Goal: Task Accomplishment & Management: Manage account settings

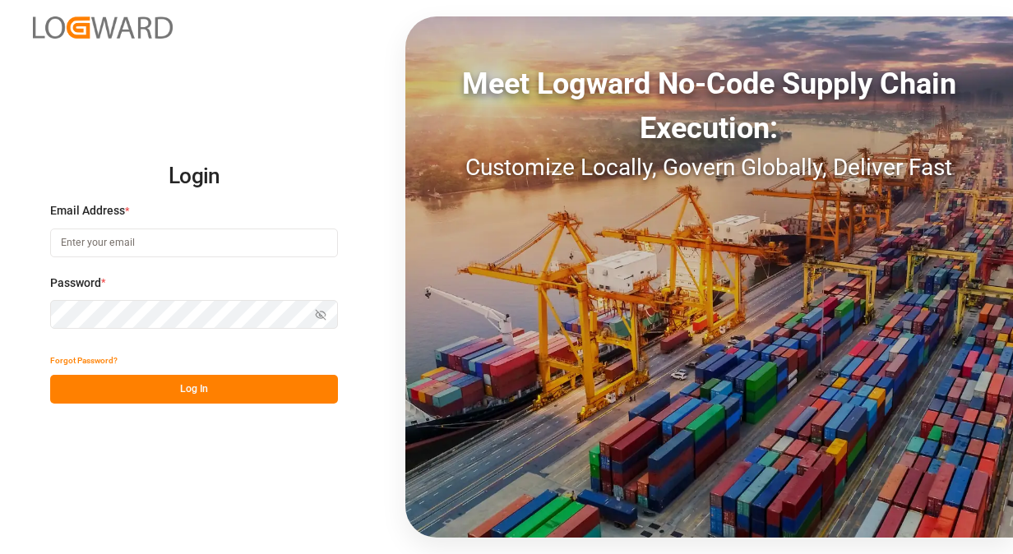
type input "[PERSON_NAME][EMAIL_ADDRESS][PERSON_NAME][PERSON_NAME][DOMAIN_NAME]"
click at [223, 392] on button "Log In" at bounding box center [194, 389] width 288 height 29
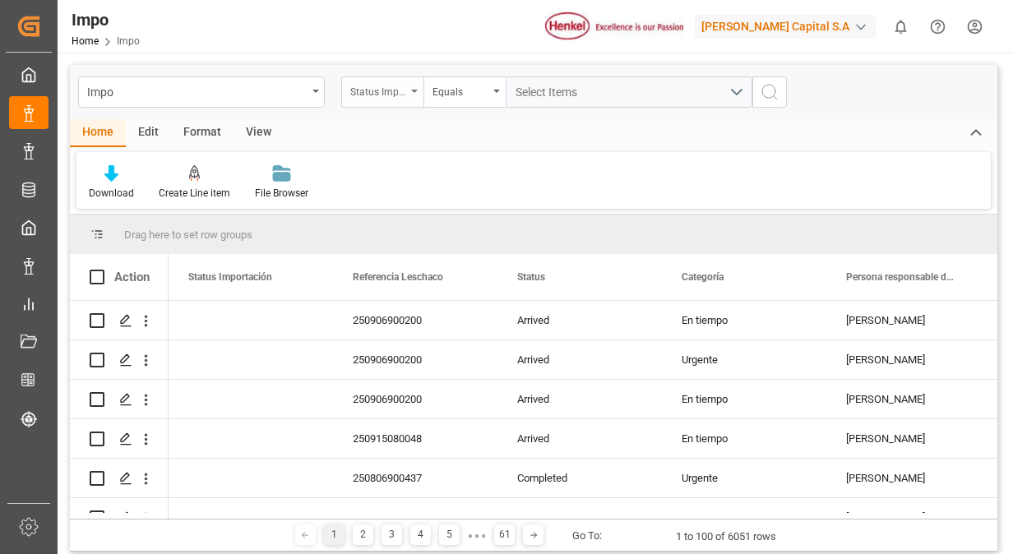
click at [405, 93] on div "Status Importación" at bounding box center [378, 90] width 56 height 19
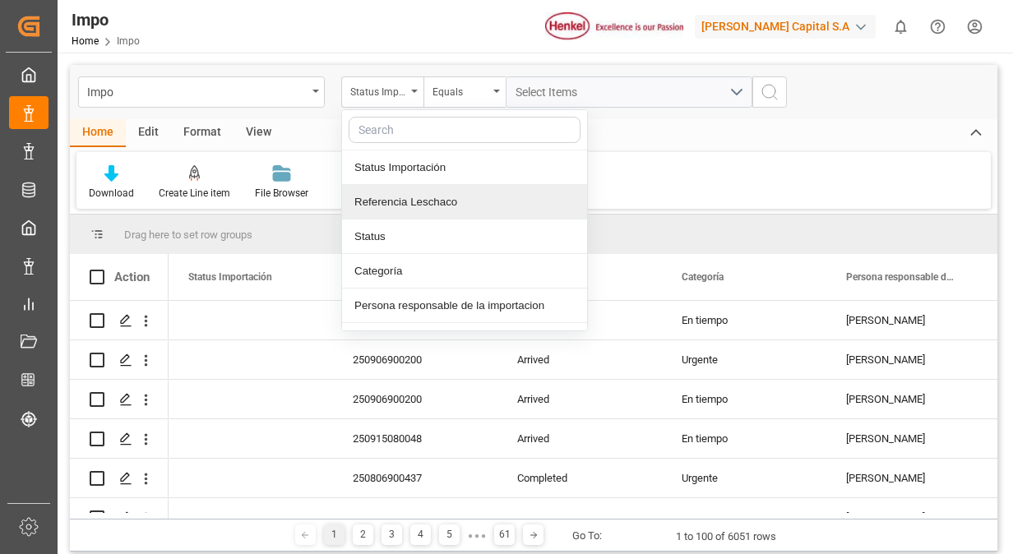
click at [401, 212] on div "Referencia Leschaco" at bounding box center [464, 202] width 245 height 35
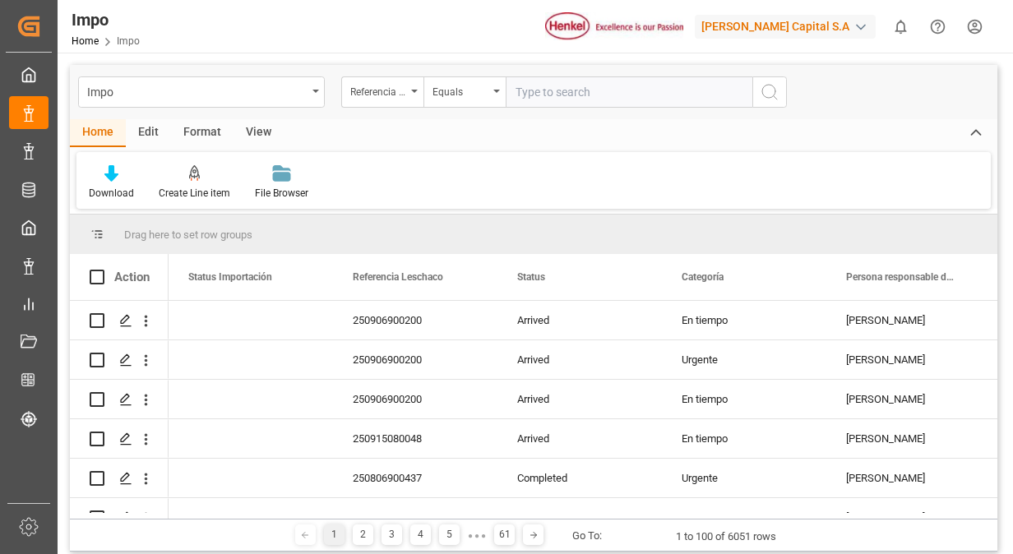
click at [544, 86] on input "text" at bounding box center [629, 91] width 247 height 31
type input "250906900422"
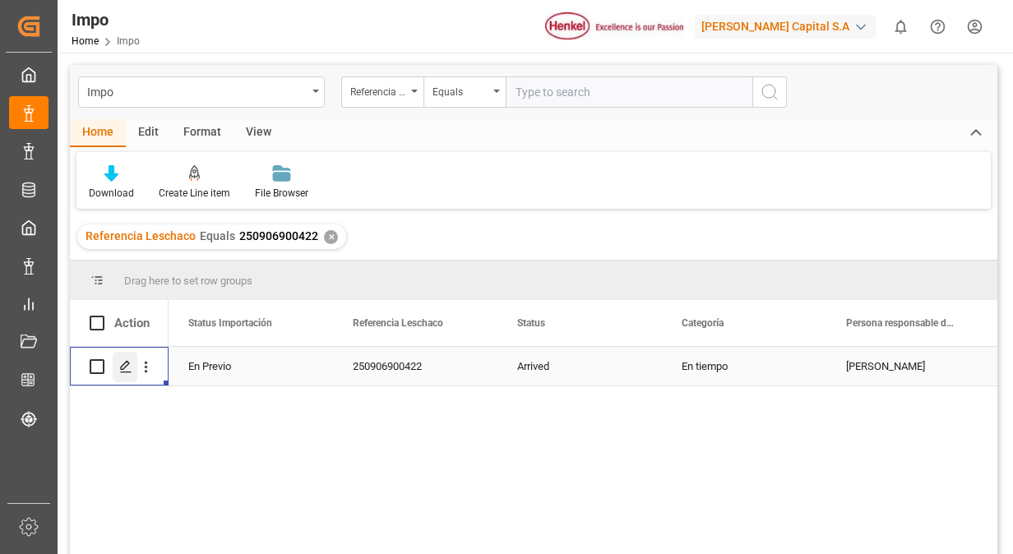
click at [119, 371] on icon "Press SPACE to select this row." at bounding box center [125, 366] width 13 height 13
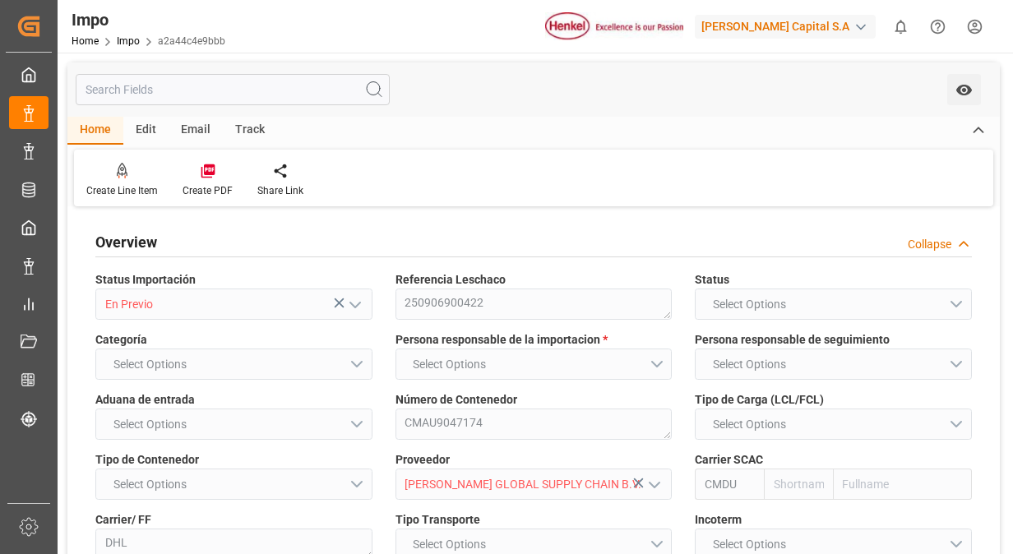
type input "CMACGM"
type input "CMA CGM Group"
type input "11"
type input "50"
type input "23"
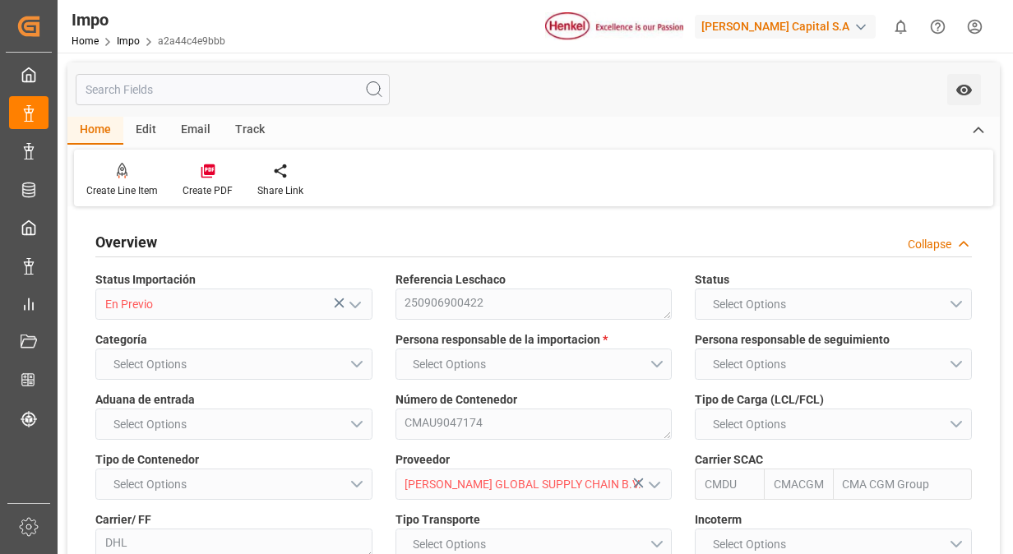
type input "[DATE]"
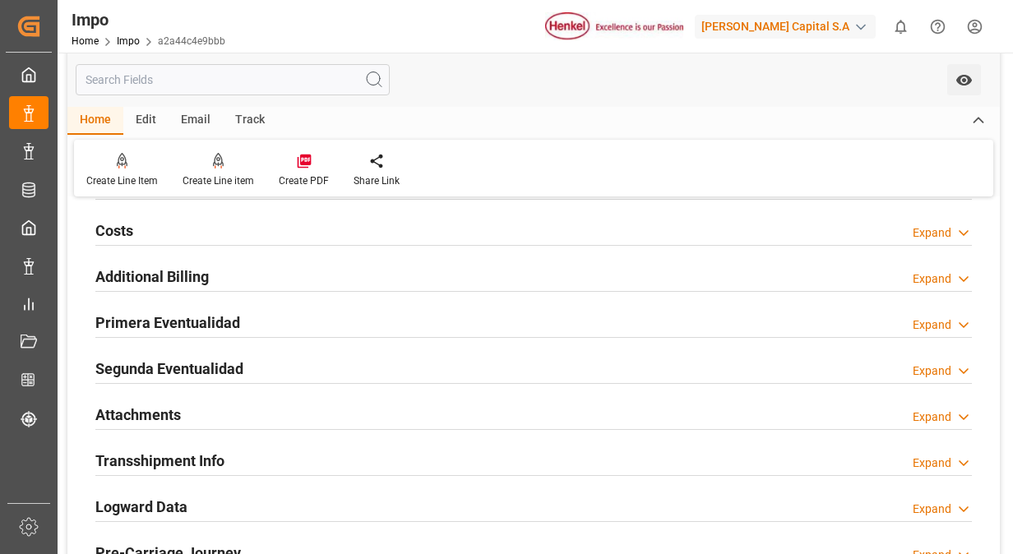
scroll to position [1398, 0]
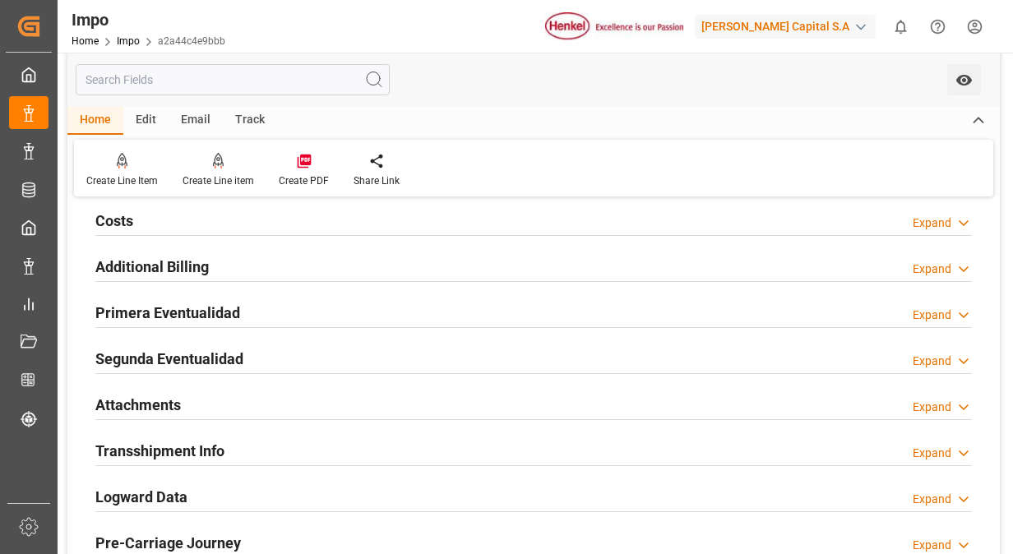
click at [201, 312] on h2 "Primera Eventualidad" at bounding box center [167, 313] width 145 height 22
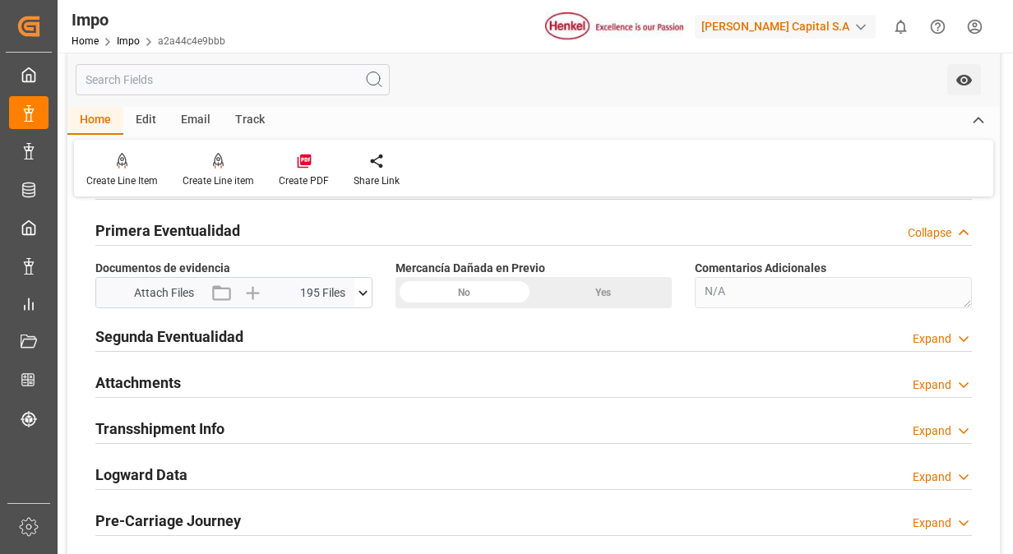
scroll to position [1563, 0]
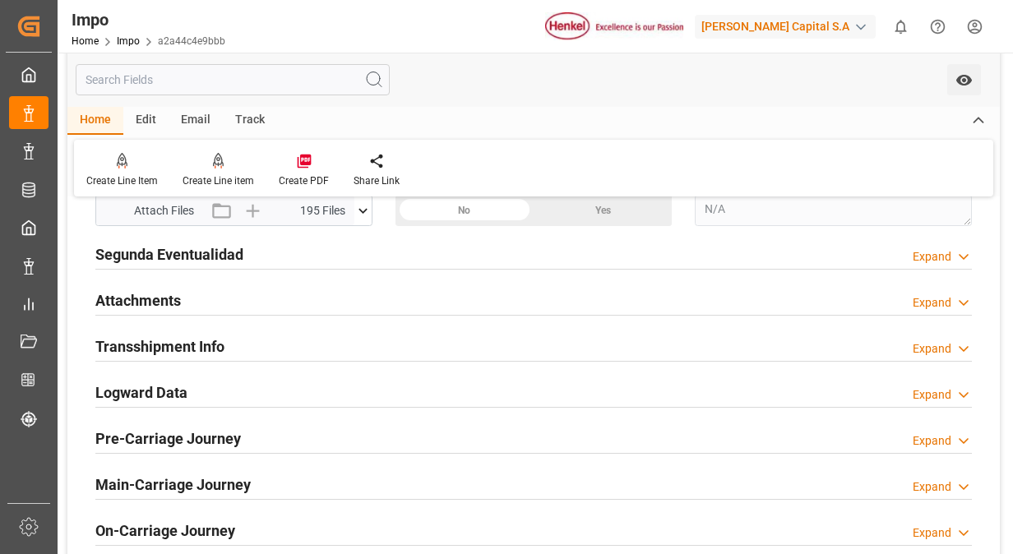
click at [363, 209] on icon at bounding box center [362, 210] width 17 height 17
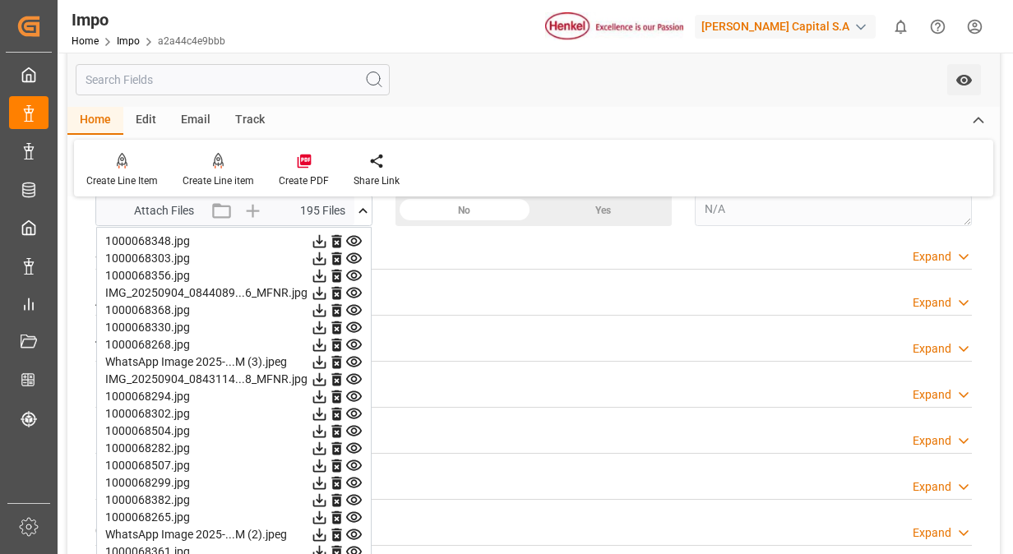
click at [356, 237] on icon at bounding box center [354, 241] width 16 height 11
click at [355, 253] on icon at bounding box center [353, 258] width 17 height 17
click at [353, 276] on icon at bounding box center [353, 275] width 17 height 17
click at [355, 288] on icon at bounding box center [354, 293] width 16 height 11
click at [355, 302] on icon at bounding box center [353, 310] width 17 height 17
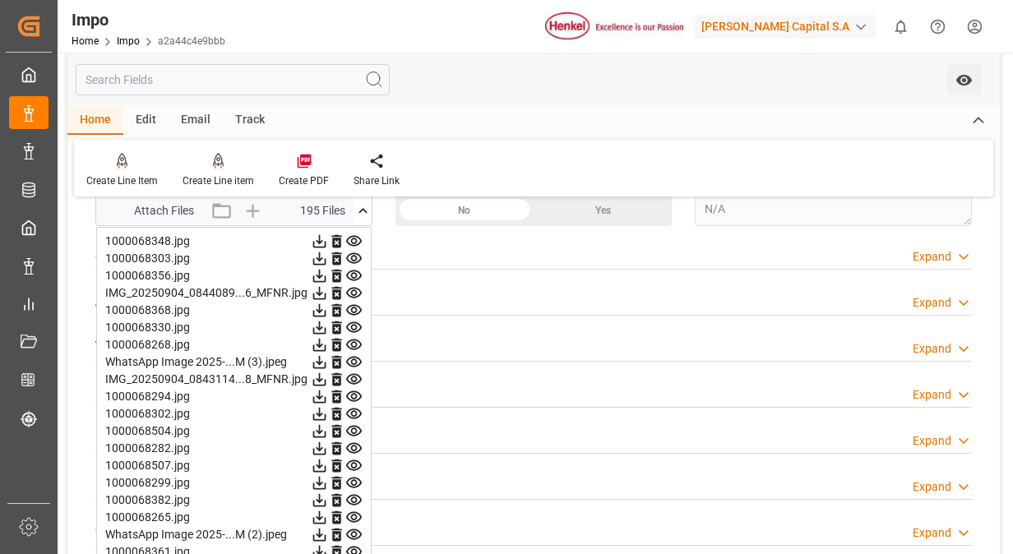
click at [353, 326] on icon at bounding box center [353, 327] width 17 height 17
click at [354, 340] on icon at bounding box center [353, 344] width 17 height 17
click at [356, 360] on icon at bounding box center [353, 362] width 17 height 17
click at [350, 375] on icon at bounding box center [353, 379] width 17 height 17
click at [359, 391] on icon at bounding box center [353, 396] width 17 height 17
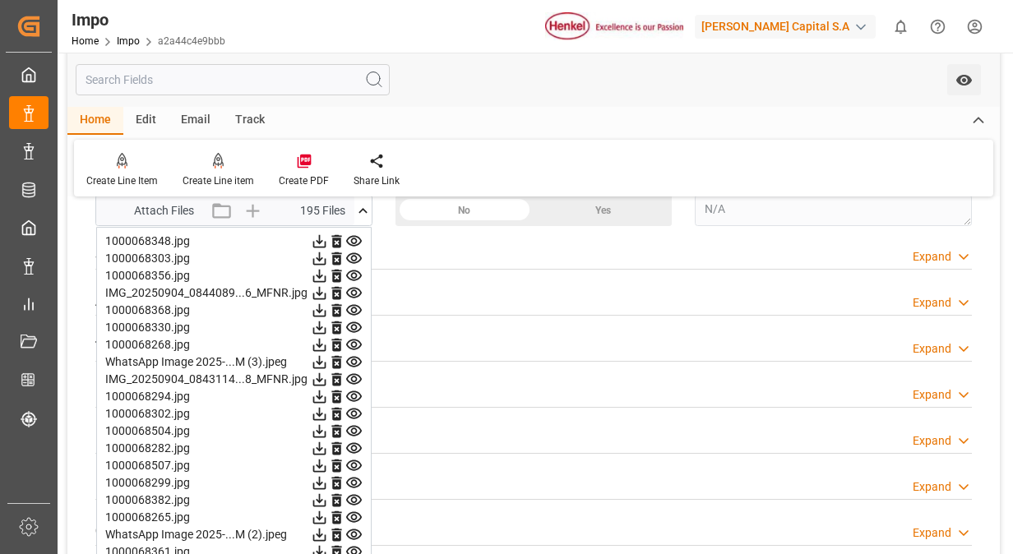
click at [357, 406] on icon at bounding box center [353, 413] width 17 height 17
click at [354, 426] on icon at bounding box center [354, 431] width 16 height 11
click at [357, 440] on icon at bounding box center [353, 448] width 17 height 17
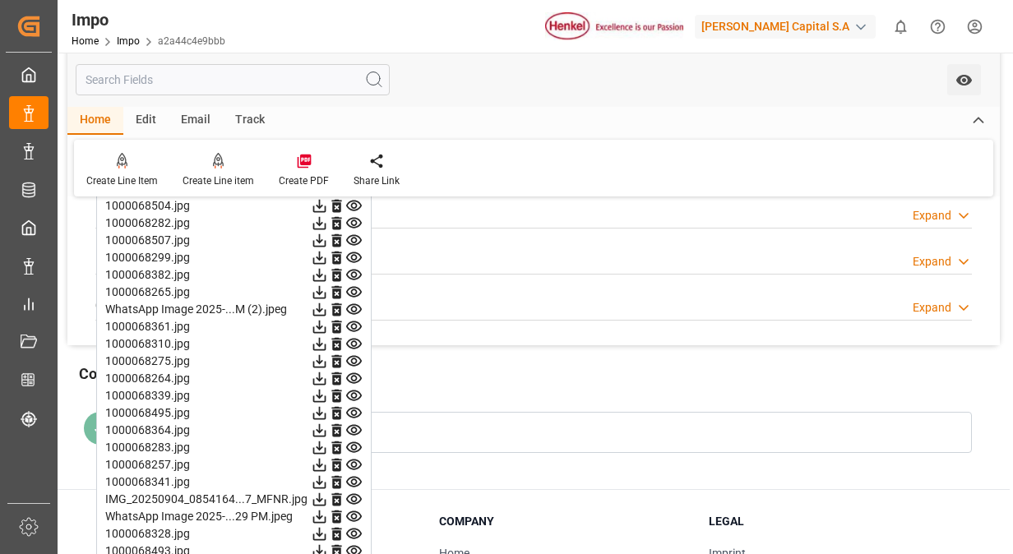
scroll to position [1809, 0]
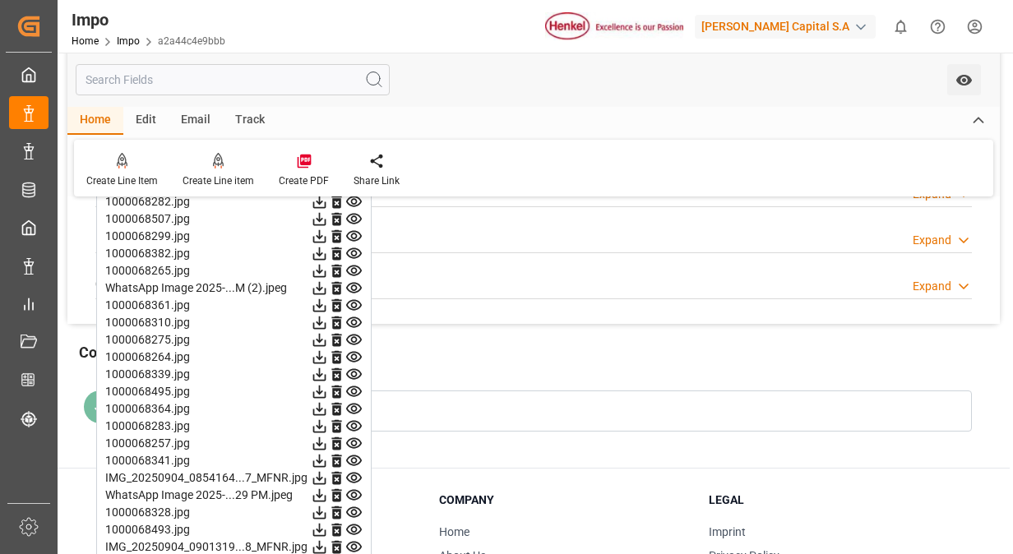
click at [360, 211] on icon at bounding box center [353, 219] width 17 height 17
click at [356, 231] on icon at bounding box center [354, 236] width 16 height 11
click at [354, 247] on icon at bounding box center [353, 253] width 17 height 17
click at [353, 265] on icon at bounding box center [353, 270] width 17 height 17
click at [355, 283] on icon at bounding box center [354, 288] width 16 height 11
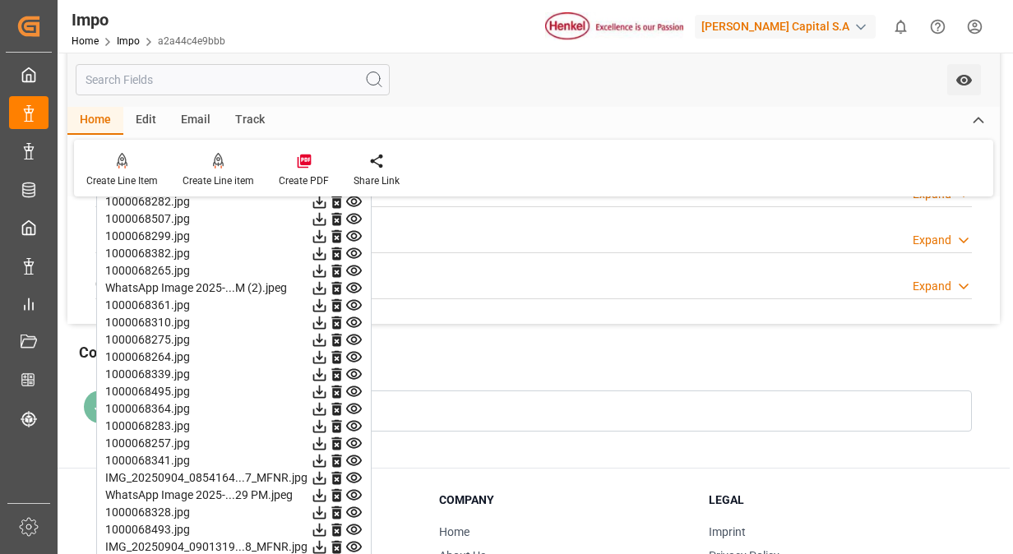
click at [359, 300] on icon at bounding box center [353, 305] width 17 height 17
click at [355, 314] on icon at bounding box center [353, 322] width 17 height 17
click at [354, 331] on icon at bounding box center [353, 339] width 17 height 17
click at [355, 352] on icon at bounding box center [354, 357] width 16 height 11
click at [355, 368] on icon at bounding box center [353, 374] width 17 height 17
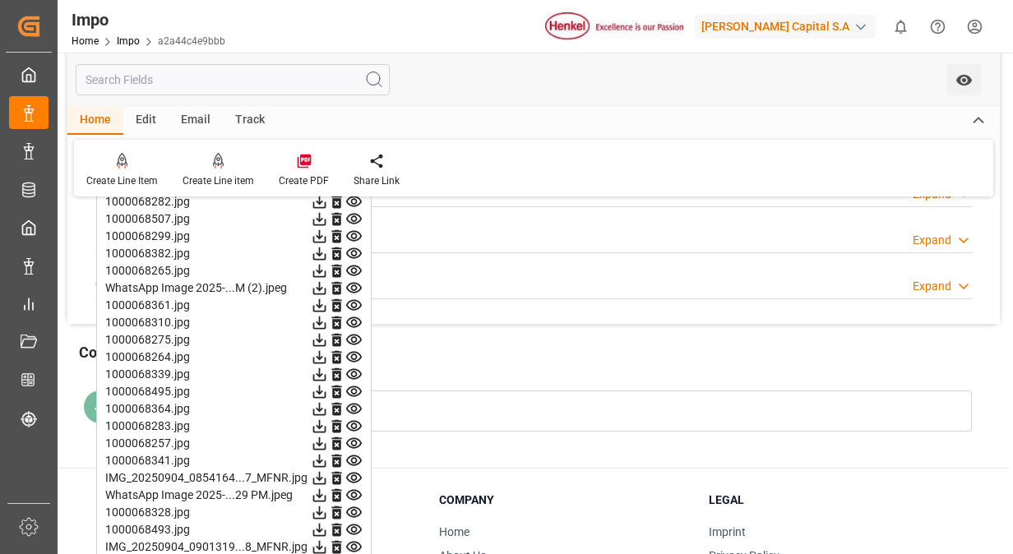
click at [355, 387] on icon at bounding box center [354, 392] width 16 height 11
click at [354, 401] on icon at bounding box center [353, 409] width 17 height 17
click at [354, 421] on icon at bounding box center [354, 426] width 16 height 11
click at [356, 438] on icon at bounding box center [354, 443] width 16 height 11
click at [357, 456] on icon at bounding box center [354, 461] width 16 height 11
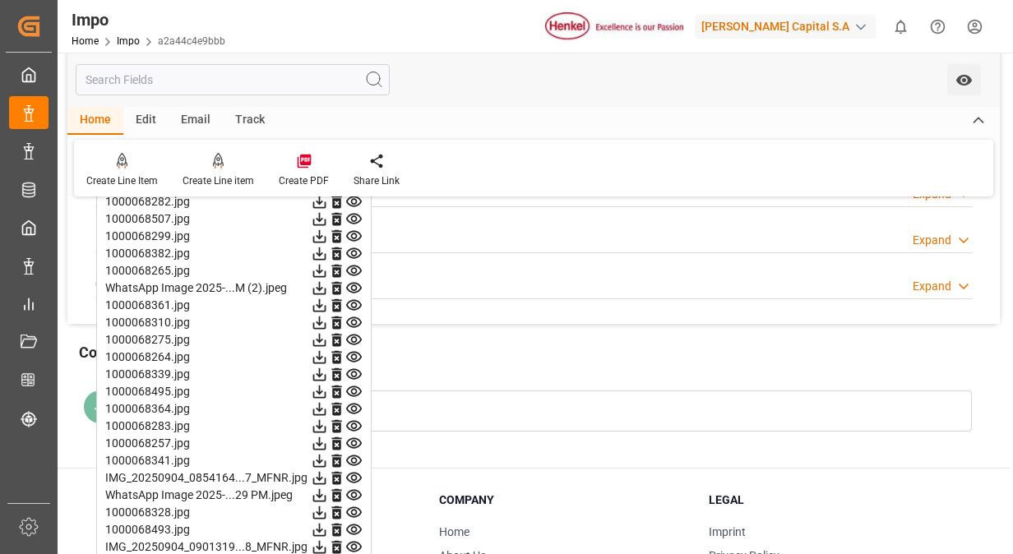
click at [355, 470] on icon at bounding box center [353, 478] width 17 height 17
click at [354, 480] on icon at bounding box center [353, 478] width 17 height 17
click at [354, 492] on icon at bounding box center [353, 495] width 17 height 17
click at [354, 498] on icon at bounding box center [353, 495] width 17 height 17
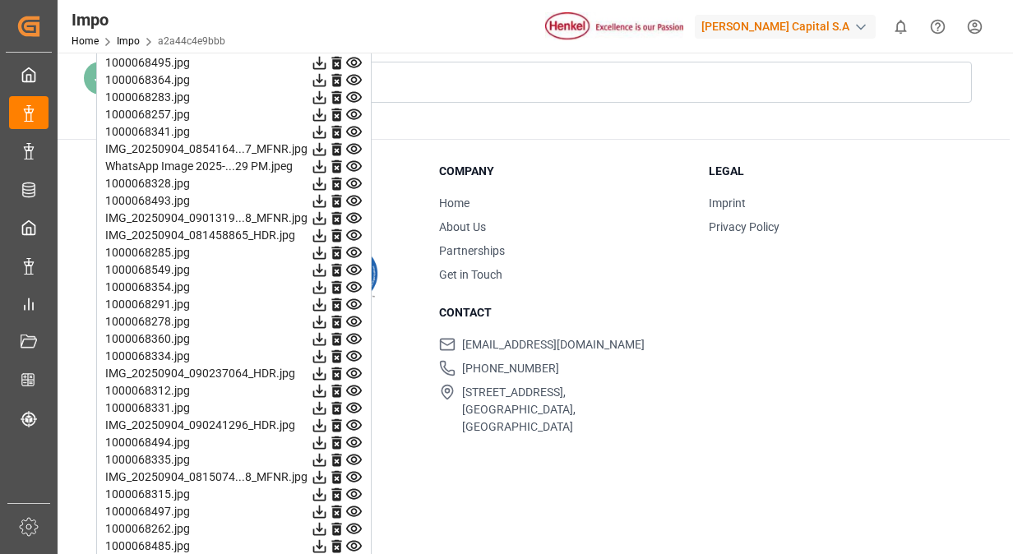
scroll to position [2221, 0]
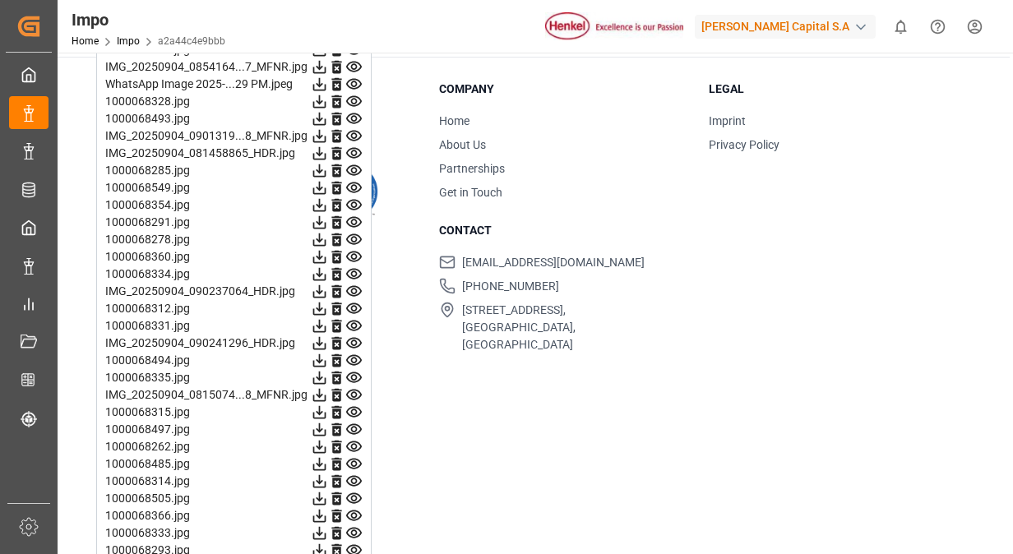
click at [353, 101] on icon at bounding box center [354, 101] width 16 height 11
click at [351, 113] on icon at bounding box center [354, 118] width 16 height 11
click at [352, 131] on icon at bounding box center [354, 136] width 16 height 11
click at [355, 147] on icon at bounding box center [353, 153] width 17 height 17
click at [355, 164] on icon at bounding box center [353, 170] width 17 height 17
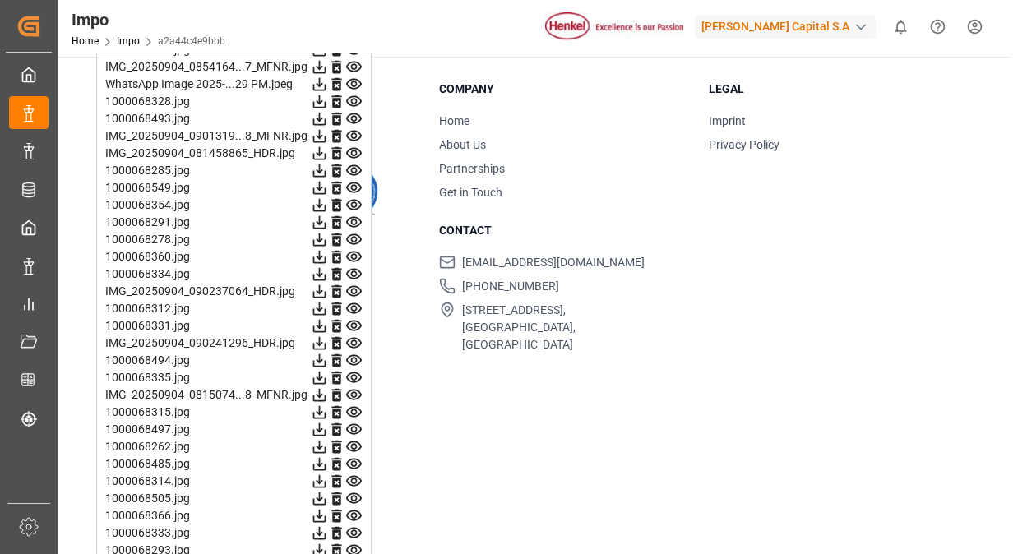
click at [354, 183] on icon at bounding box center [353, 187] width 17 height 17
click at [357, 197] on icon at bounding box center [353, 205] width 17 height 17
click at [359, 215] on icon at bounding box center [353, 222] width 17 height 17
click at [359, 231] on icon at bounding box center [353, 239] width 17 height 17
click at [355, 254] on icon at bounding box center [354, 257] width 16 height 11
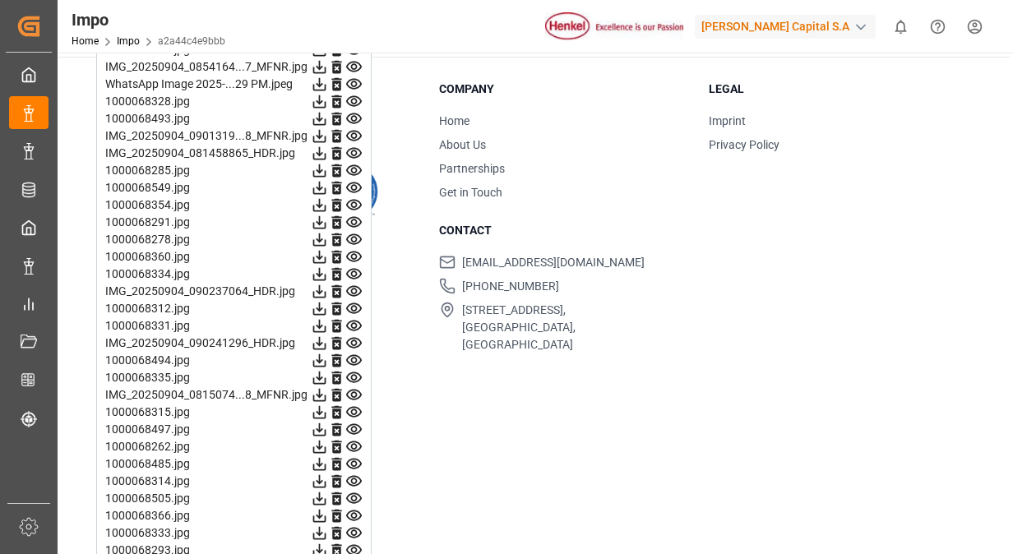
click at [354, 270] on icon at bounding box center [353, 274] width 17 height 17
click at [353, 289] on icon at bounding box center [354, 291] width 16 height 11
click at [354, 300] on icon at bounding box center [353, 308] width 17 height 17
click at [354, 321] on icon at bounding box center [354, 326] width 16 height 11
click at [354, 335] on icon at bounding box center [353, 343] width 17 height 17
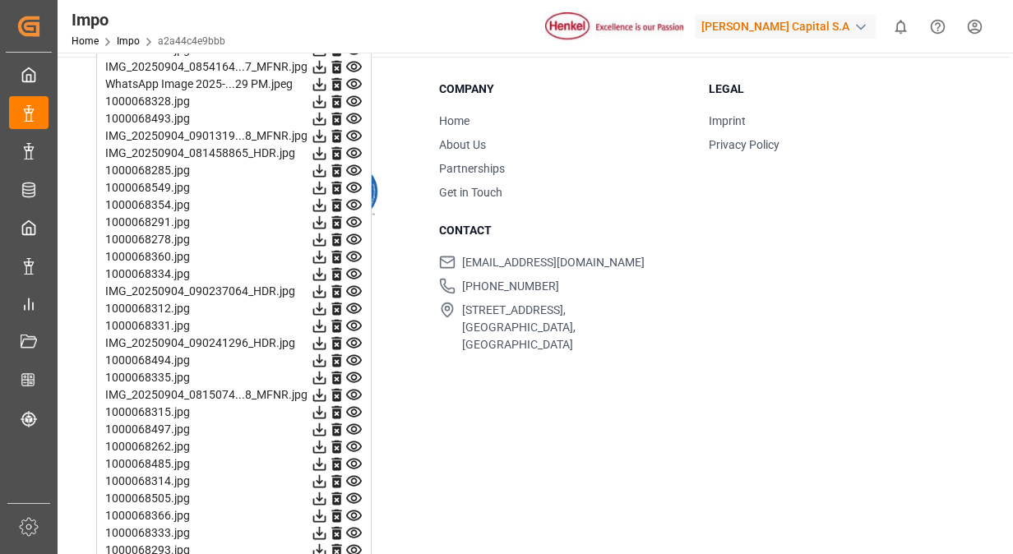
click at [355, 344] on icon at bounding box center [353, 343] width 17 height 17
click at [354, 356] on icon at bounding box center [353, 360] width 17 height 17
click at [357, 373] on icon at bounding box center [354, 378] width 16 height 11
click at [357, 387] on icon at bounding box center [353, 395] width 17 height 17
click at [357, 407] on icon at bounding box center [354, 412] width 16 height 11
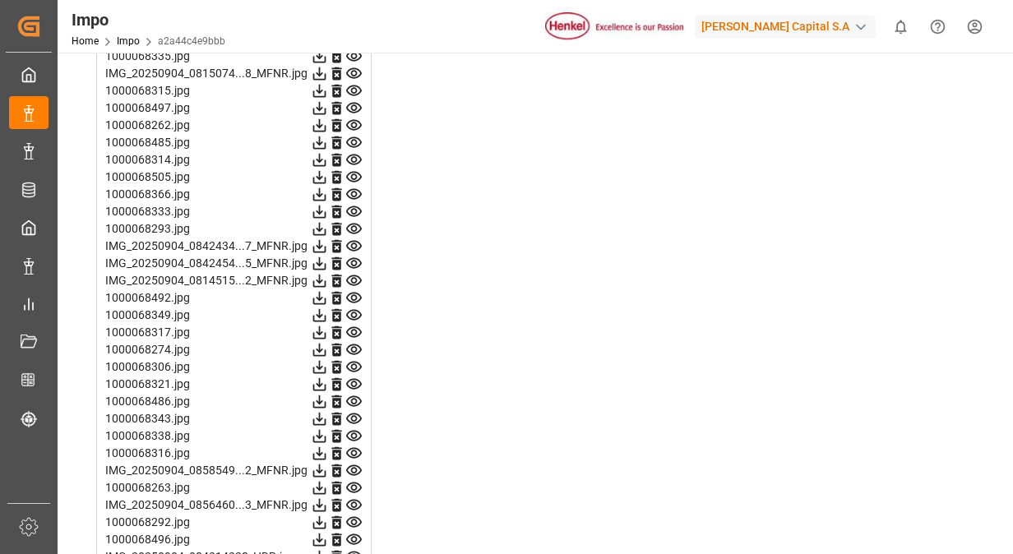
scroll to position [2550, 0]
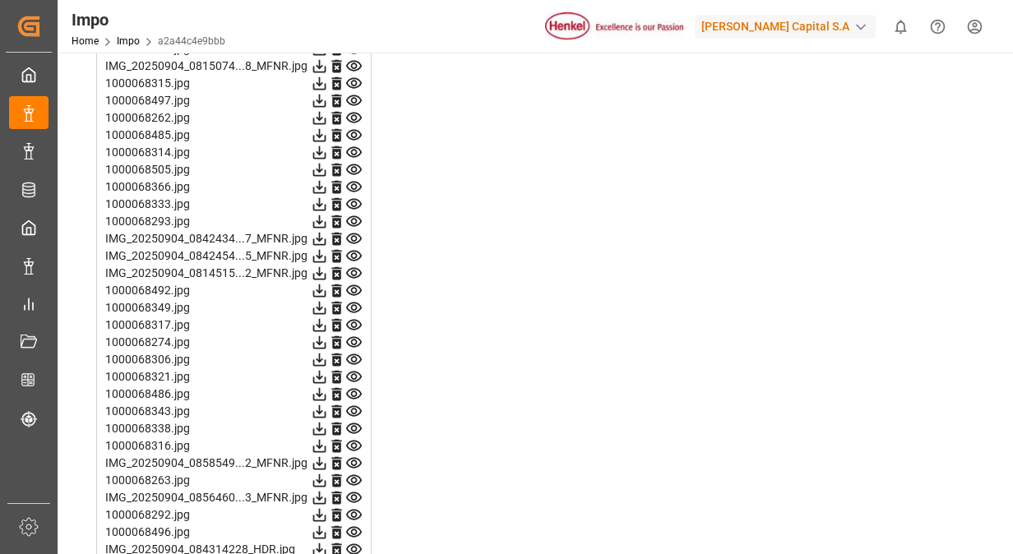
click at [356, 78] on icon at bounding box center [354, 83] width 16 height 11
click at [356, 96] on icon at bounding box center [354, 100] width 16 height 11
click at [357, 127] on icon at bounding box center [353, 135] width 17 height 17
click at [355, 130] on icon at bounding box center [353, 135] width 17 height 17
click at [354, 150] on icon at bounding box center [354, 152] width 16 height 11
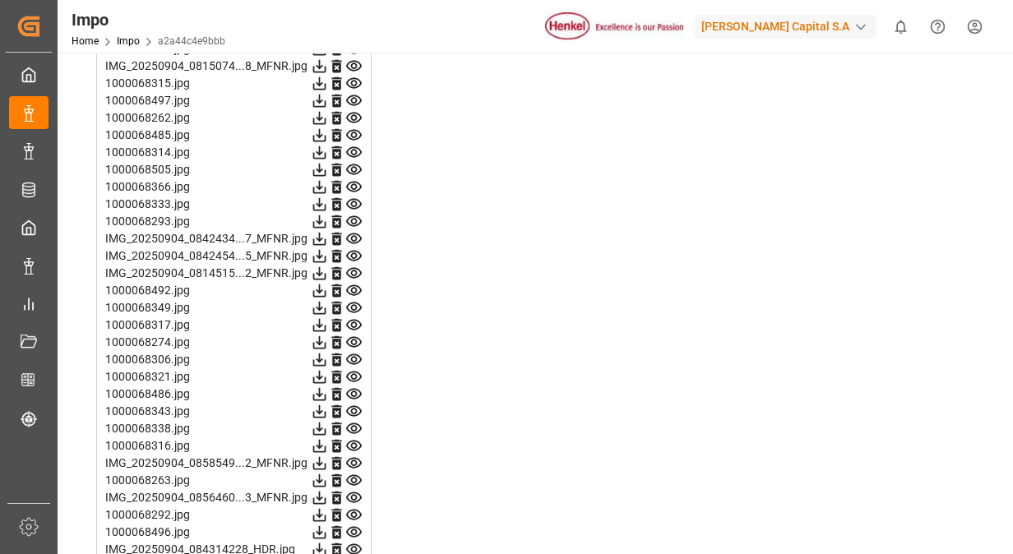
click at [354, 162] on icon at bounding box center [353, 169] width 17 height 17
click at [353, 181] on icon at bounding box center [353, 186] width 17 height 17
click at [354, 199] on icon at bounding box center [354, 204] width 16 height 11
click at [356, 221] on icon at bounding box center [354, 221] width 16 height 11
click at [357, 238] on icon at bounding box center [354, 239] width 16 height 11
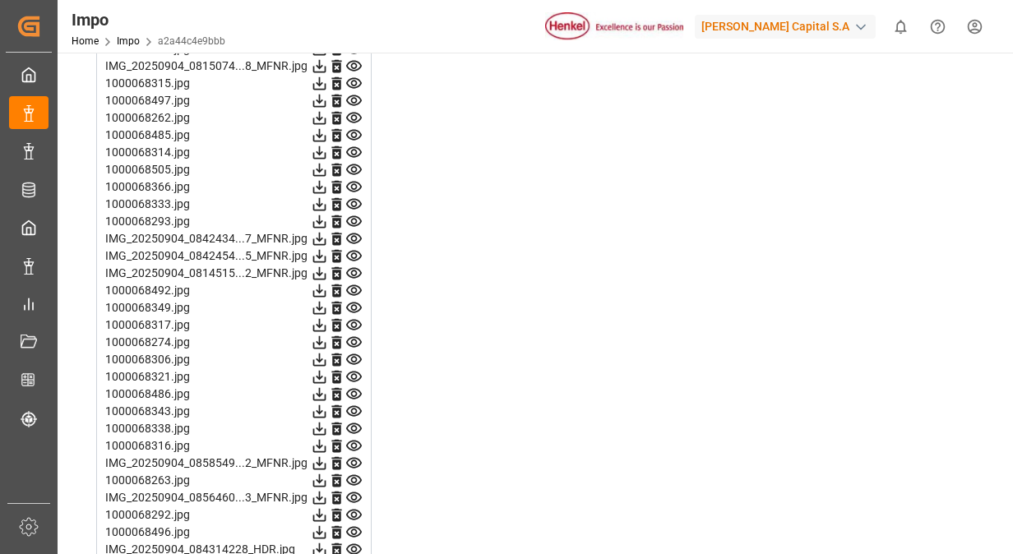
click at [358, 257] on icon at bounding box center [353, 256] width 17 height 17
click at [354, 268] on icon at bounding box center [353, 273] width 17 height 17
click at [355, 289] on icon at bounding box center [353, 290] width 17 height 17
click at [355, 301] on icon at bounding box center [353, 307] width 17 height 17
click at [354, 319] on icon at bounding box center [353, 325] width 17 height 17
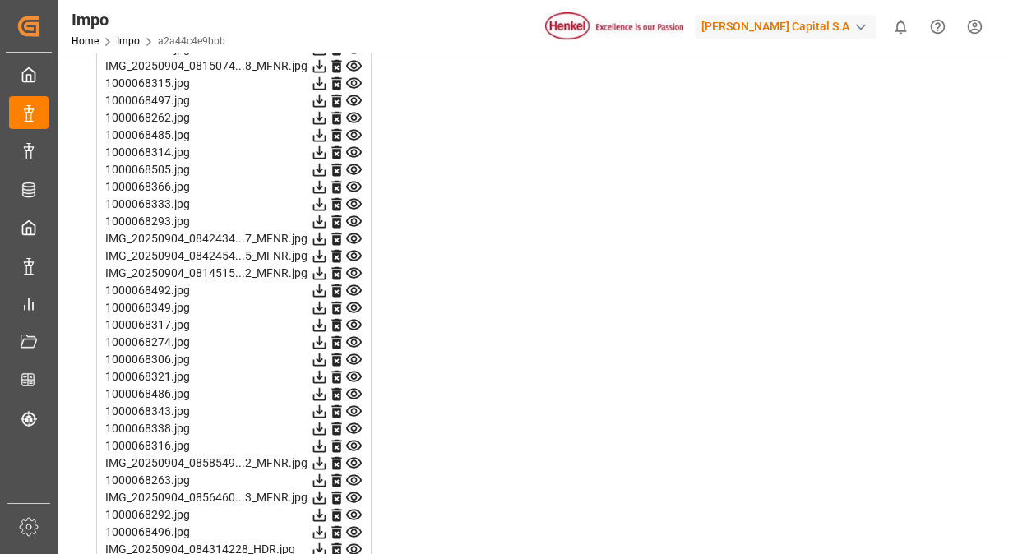
click at [356, 339] on icon at bounding box center [353, 342] width 17 height 17
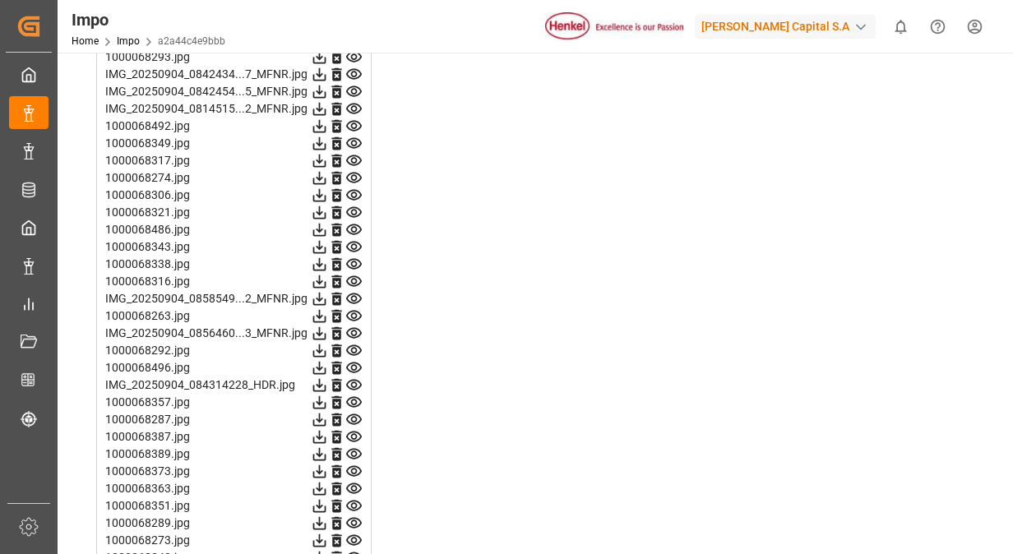
scroll to position [2796, 0]
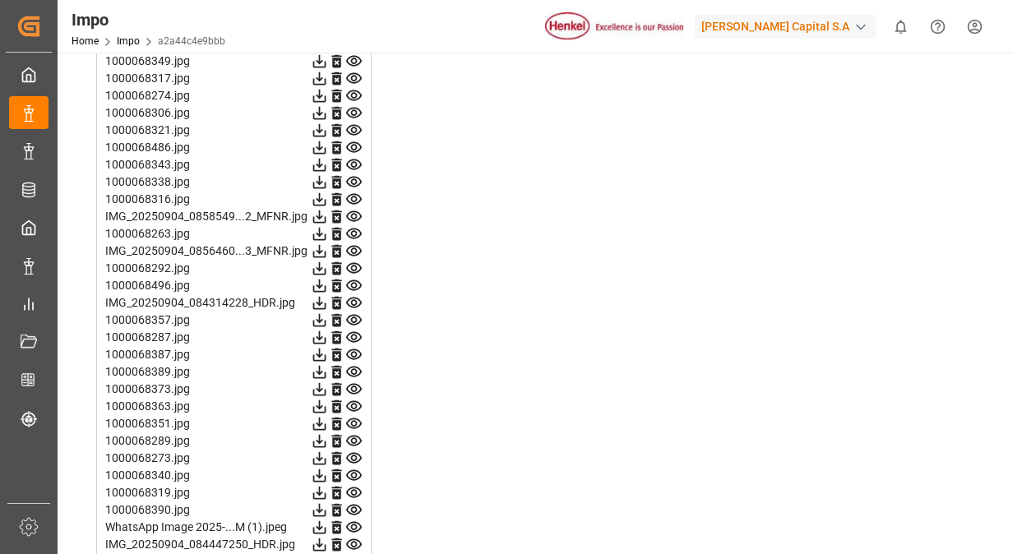
click at [352, 125] on icon at bounding box center [354, 130] width 16 height 11
click at [354, 147] on icon at bounding box center [354, 147] width 16 height 11
click at [354, 165] on icon at bounding box center [353, 164] width 17 height 17
click at [356, 177] on icon at bounding box center [354, 182] width 16 height 11
click at [355, 194] on icon at bounding box center [353, 199] width 17 height 17
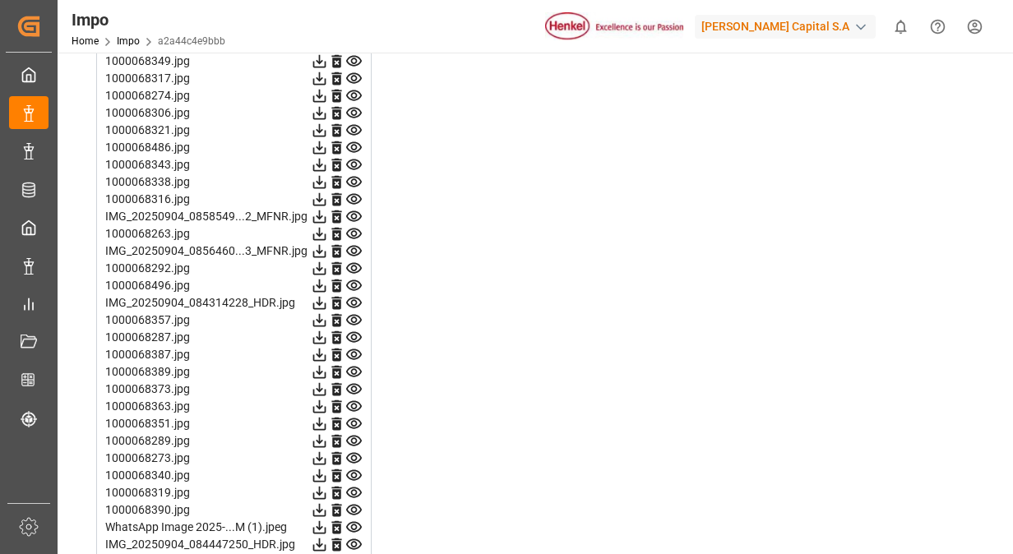
click at [355, 211] on icon at bounding box center [353, 216] width 17 height 17
click at [355, 230] on icon at bounding box center [354, 234] width 16 height 11
click at [354, 246] on icon at bounding box center [354, 251] width 16 height 11
click at [355, 263] on icon at bounding box center [353, 268] width 17 height 17
click at [356, 280] on icon at bounding box center [354, 285] width 16 height 11
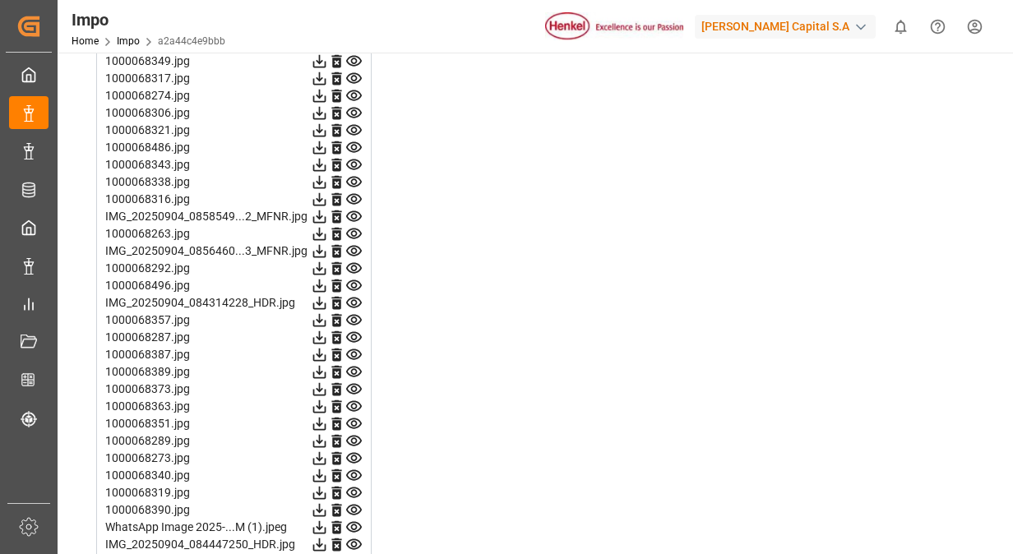
click at [357, 296] on icon at bounding box center [353, 302] width 17 height 17
click at [357, 314] on icon at bounding box center [353, 320] width 17 height 17
click at [359, 335] on icon at bounding box center [354, 337] width 16 height 11
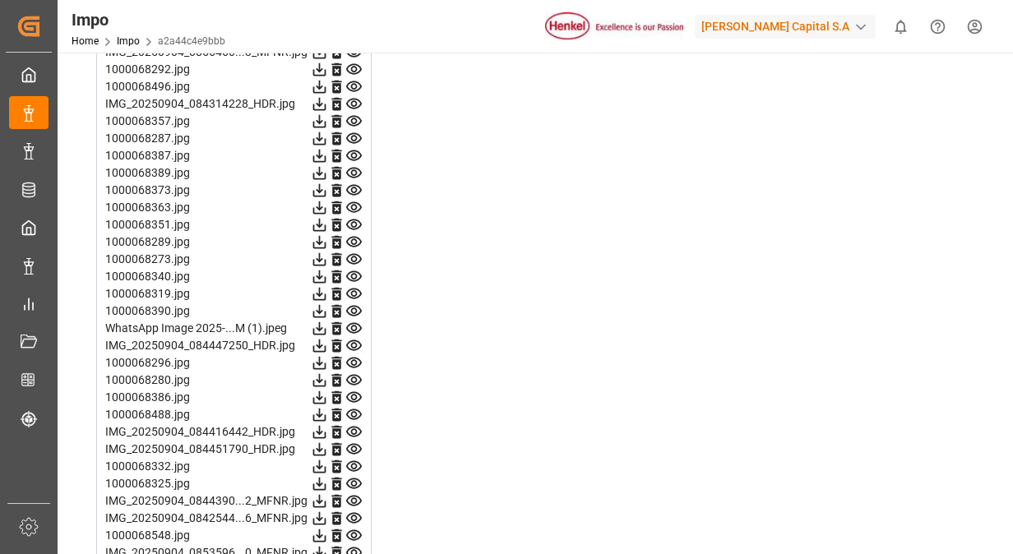
scroll to position [3043, 0]
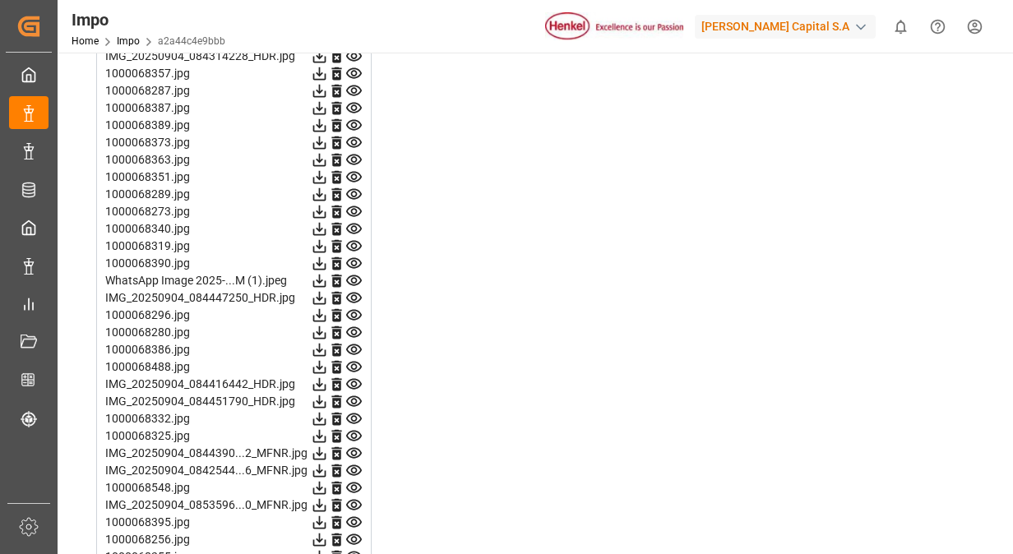
click at [354, 107] on icon at bounding box center [354, 108] width 16 height 11
click at [352, 120] on icon at bounding box center [354, 125] width 16 height 11
click at [351, 141] on icon at bounding box center [354, 142] width 16 height 11
click at [355, 156] on icon at bounding box center [353, 159] width 17 height 17
click at [356, 169] on icon at bounding box center [353, 177] width 17 height 17
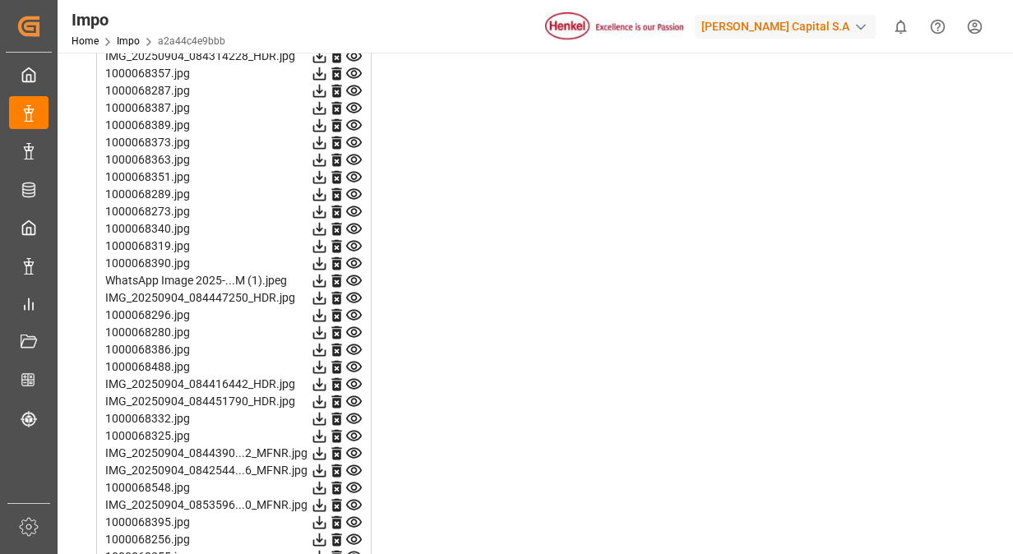
click at [359, 188] on icon at bounding box center [353, 194] width 17 height 17
click at [359, 220] on icon at bounding box center [353, 228] width 17 height 17
click at [355, 229] on icon at bounding box center [353, 228] width 17 height 17
click at [354, 242] on icon at bounding box center [353, 246] width 17 height 17
click at [352, 258] on icon at bounding box center [354, 263] width 16 height 11
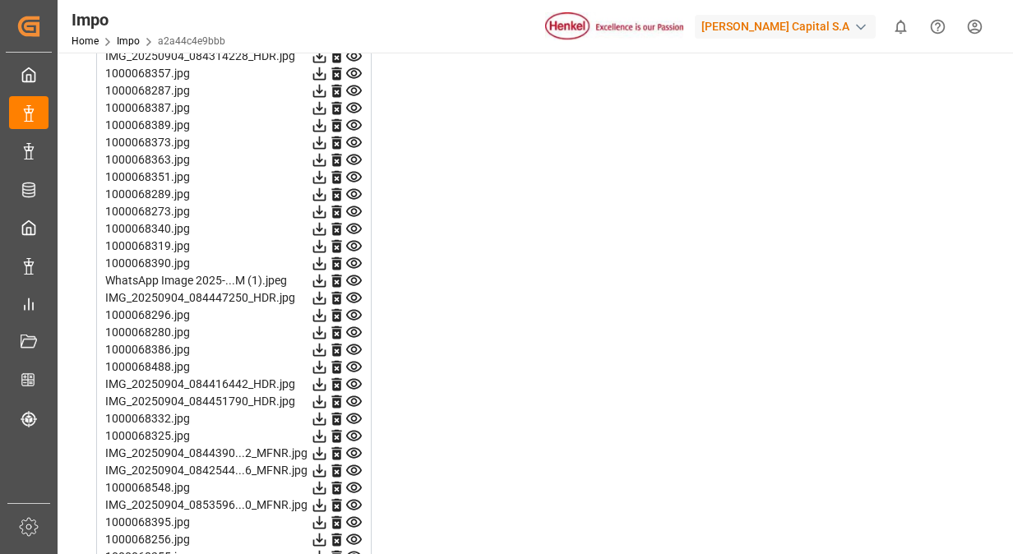
click at [355, 276] on icon at bounding box center [353, 280] width 17 height 17
click at [357, 293] on icon at bounding box center [354, 298] width 16 height 11
click at [354, 313] on icon at bounding box center [354, 315] width 16 height 11
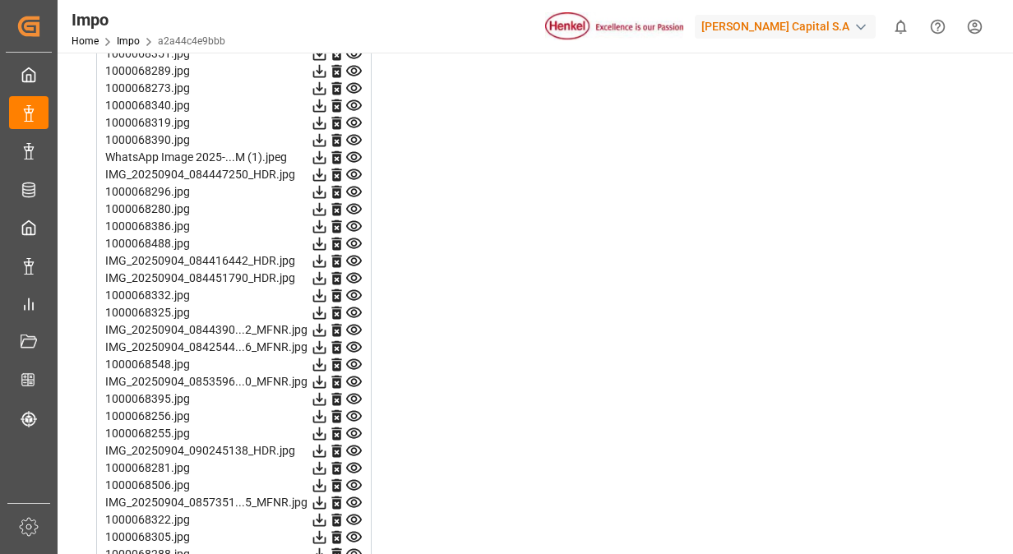
scroll to position [3208, 0]
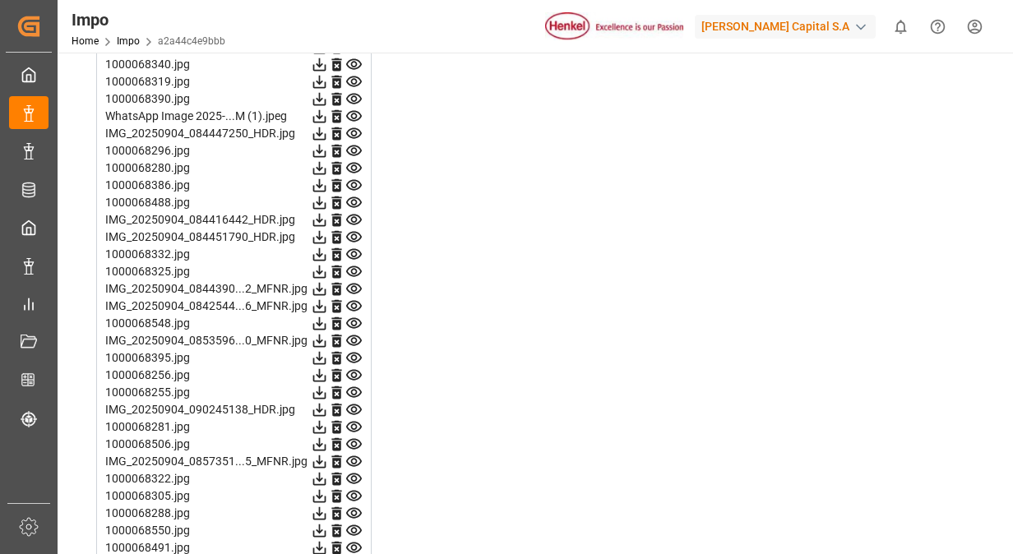
click at [355, 162] on icon at bounding box center [353, 168] width 17 height 17
click at [357, 177] on icon at bounding box center [353, 185] width 17 height 17
click at [357, 194] on icon at bounding box center [353, 202] width 17 height 17
click at [354, 215] on icon at bounding box center [354, 220] width 16 height 11
click at [354, 232] on icon at bounding box center [354, 237] width 16 height 11
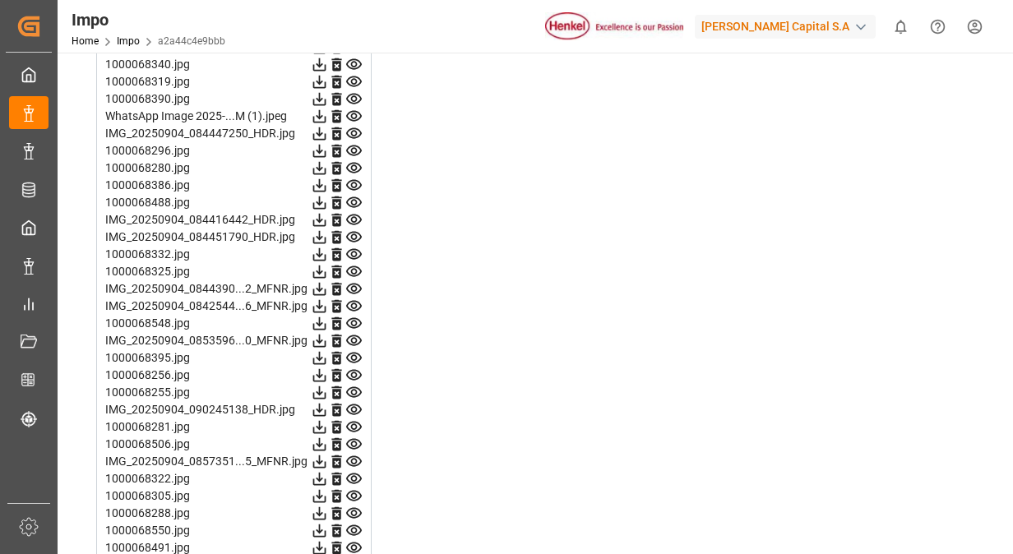
click at [354, 249] on icon at bounding box center [354, 254] width 16 height 11
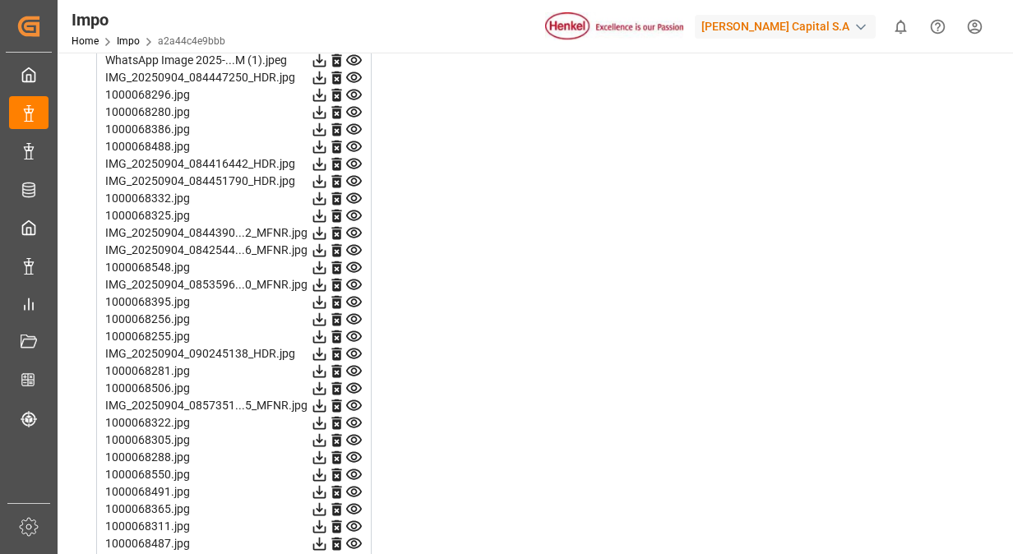
scroll to position [3290, 0]
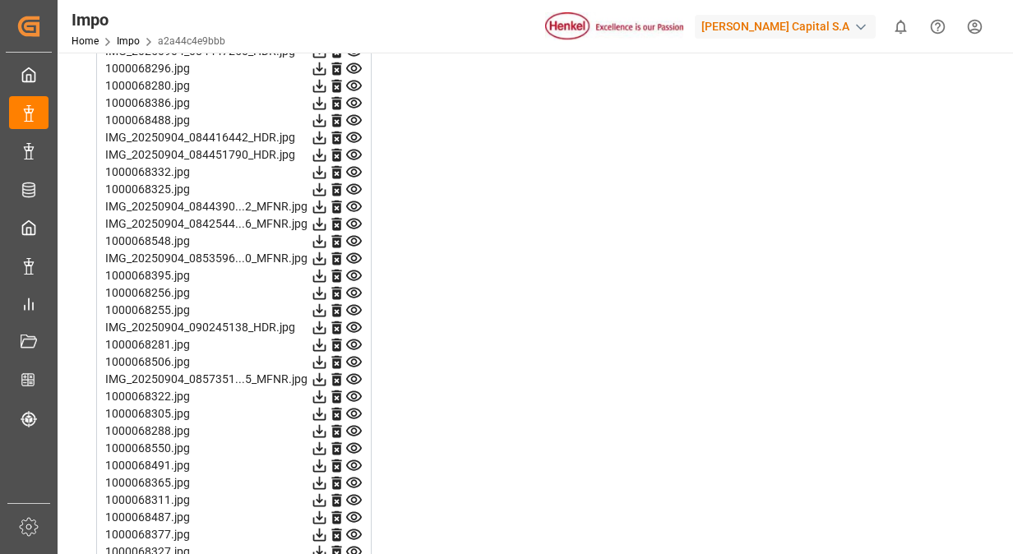
click at [354, 187] on icon at bounding box center [354, 189] width 16 height 11
click at [354, 201] on icon at bounding box center [353, 206] width 17 height 17
click at [355, 219] on icon at bounding box center [353, 223] width 17 height 17
click at [355, 236] on icon at bounding box center [353, 241] width 17 height 17
click at [355, 253] on icon at bounding box center [354, 258] width 16 height 11
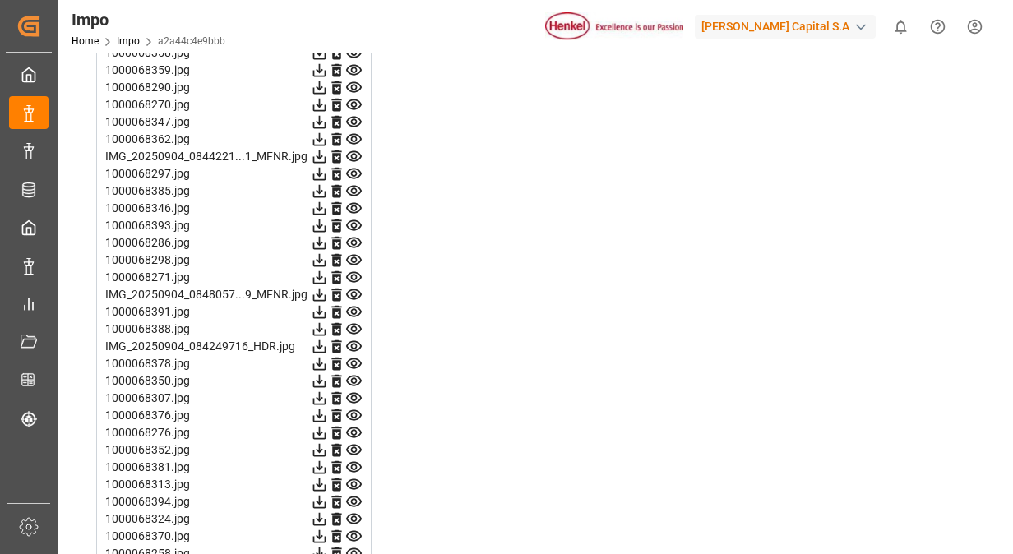
scroll to position [4609, 0]
